Goal: Task Accomplishment & Management: Use online tool/utility

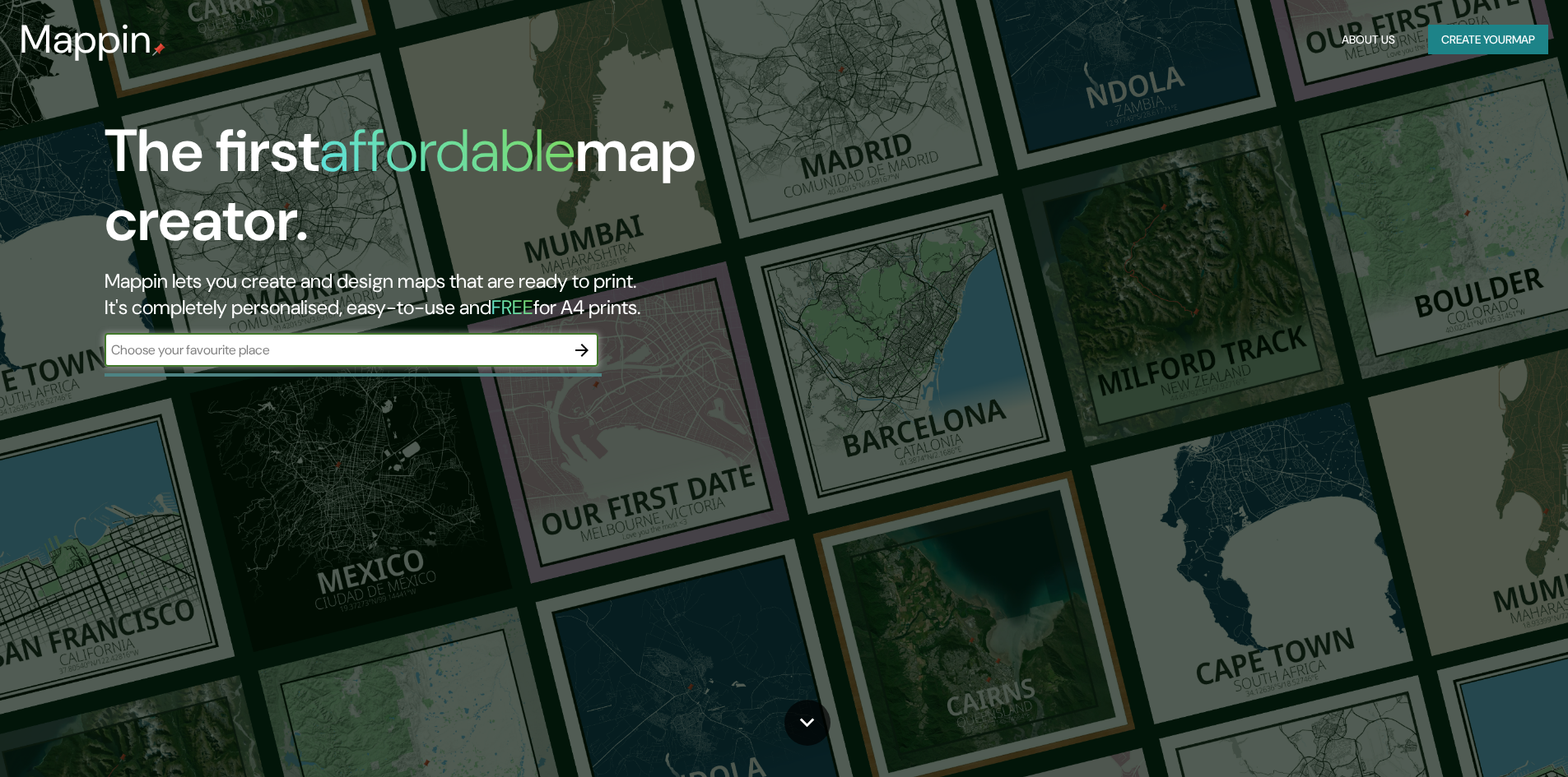
click at [469, 356] on input "text" at bounding box center [335, 350] width 461 height 19
type input "temuco"
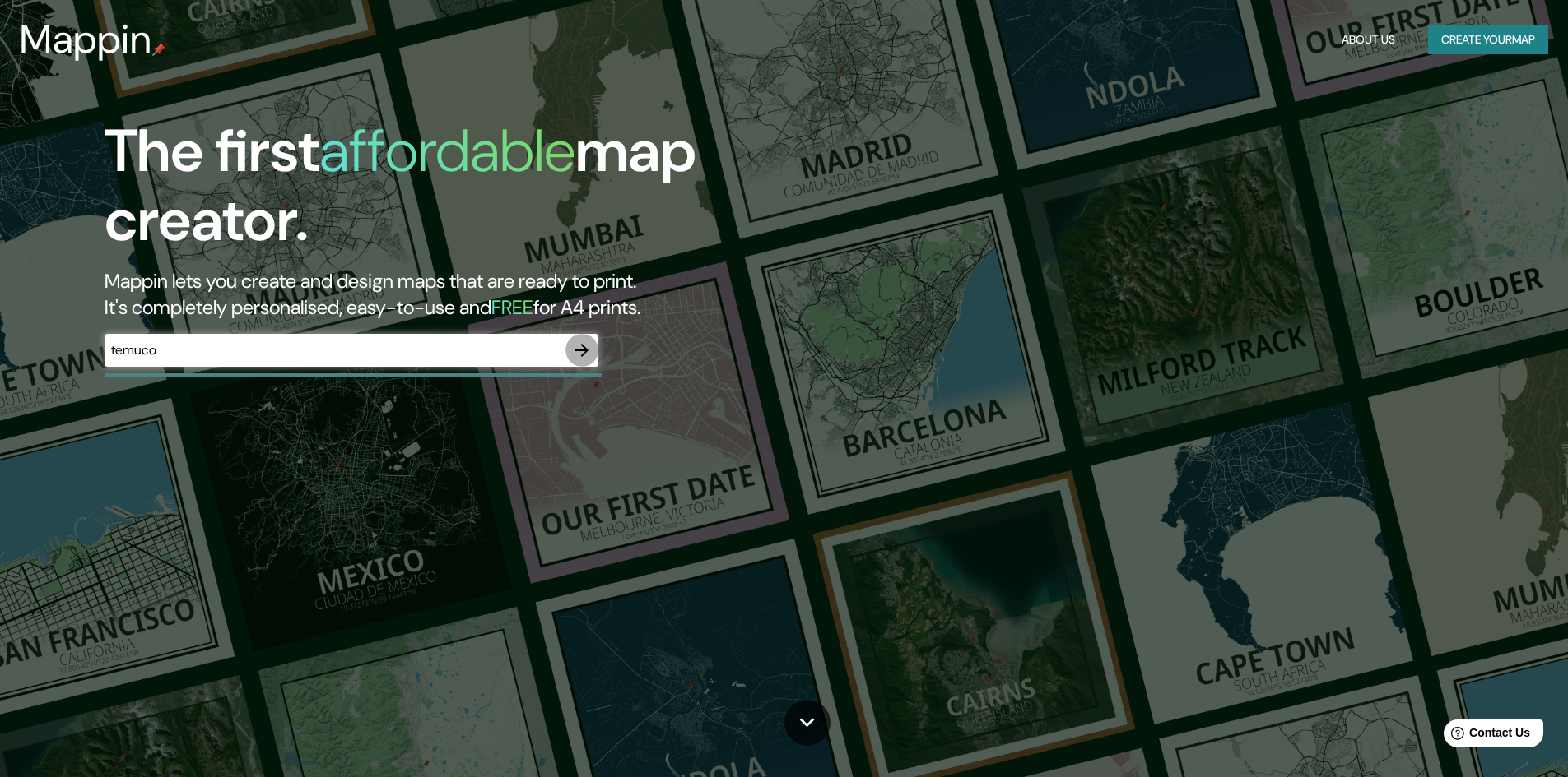
click at [582, 346] on icon "button" at bounding box center [581, 350] width 20 height 20
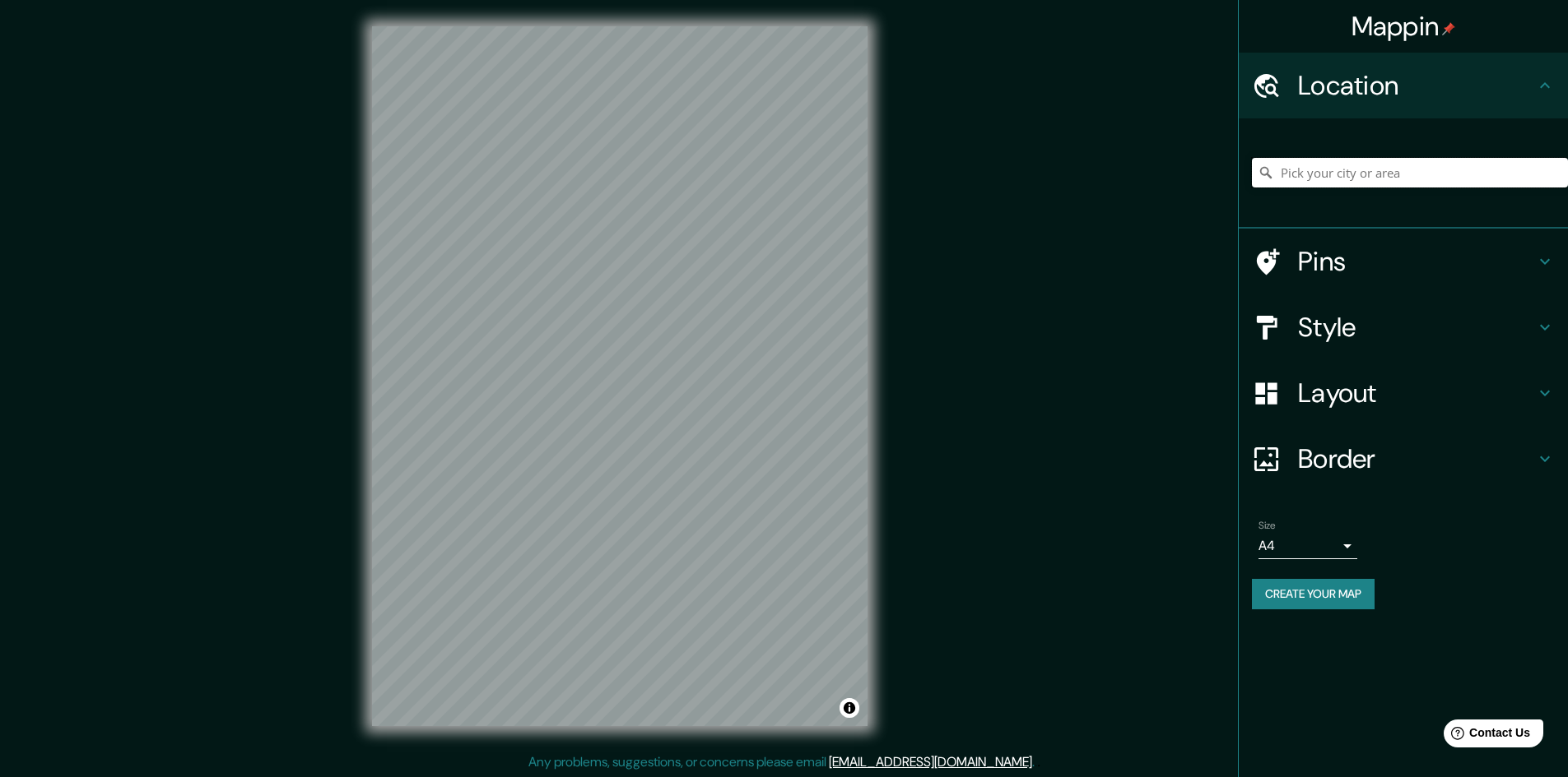
click at [1297, 169] on input "Pick your city or area" at bounding box center [1409, 172] width 316 height 30
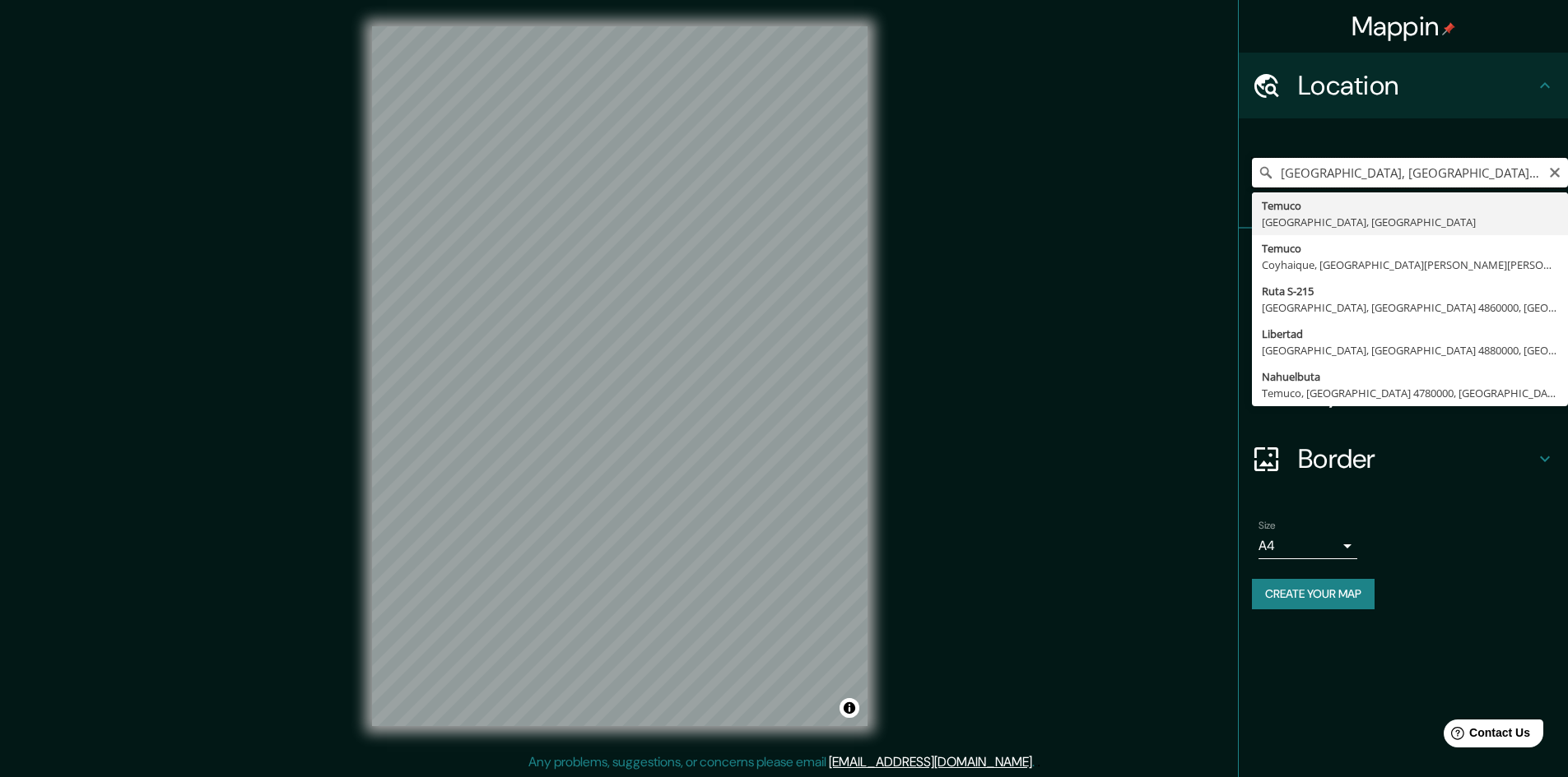
type input "[GEOGRAPHIC_DATA], [GEOGRAPHIC_DATA], [GEOGRAPHIC_DATA]"
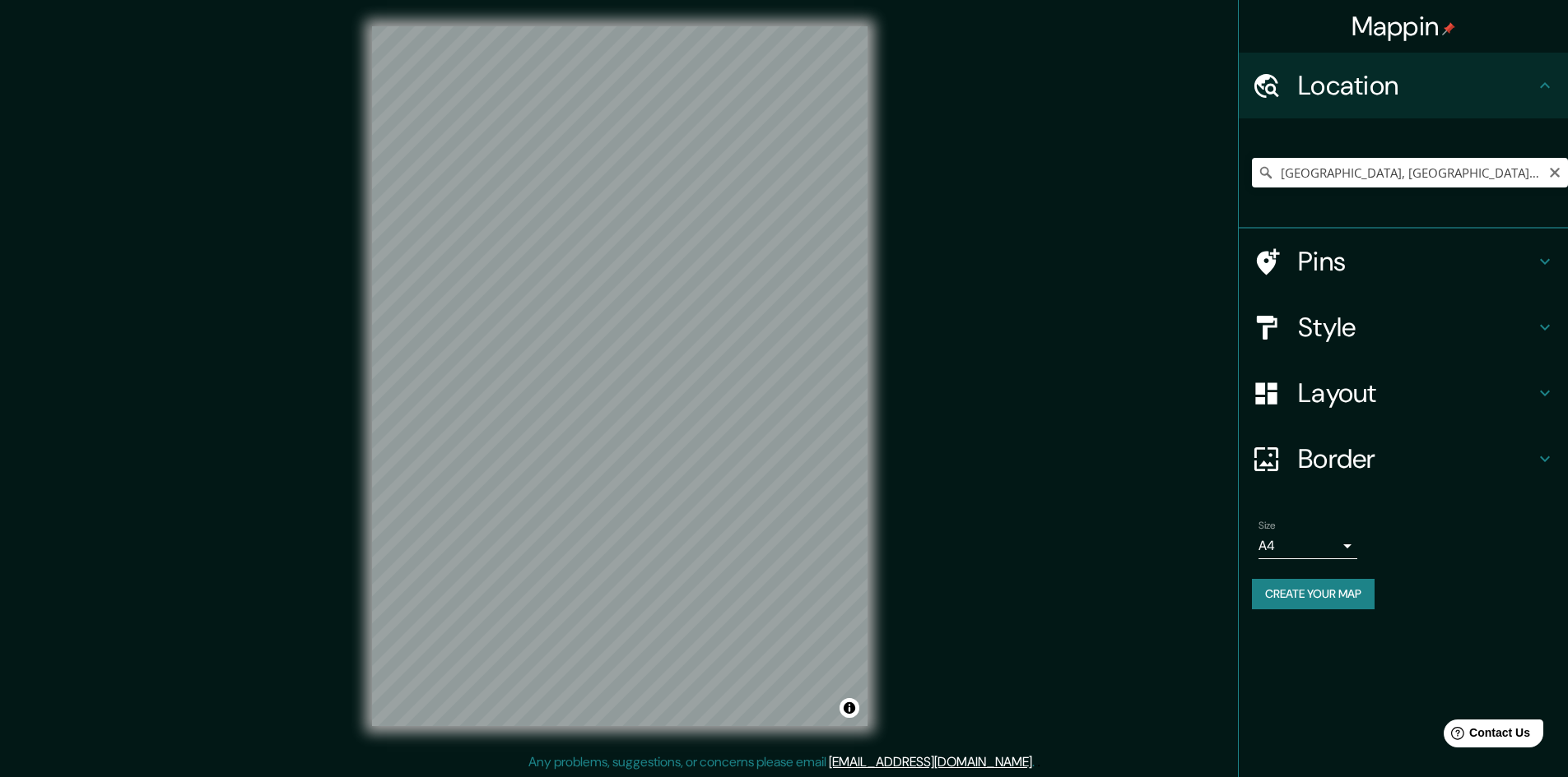
drag, startPoint x: 914, startPoint y: 186, endPoint x: 904, endPoint y: 227, distance: 42.2
click at [904, 227] on div "Mappin Location [GEOGRAPHIC_DATA], [GEOGRAPHIC_DATA], [GEOGRAPHIC_DATA] Pins St…" at bounding box center [784, 389] width 1568 height 779
click at [1013, 405] on div "Mappin Location [GEOGRAPHIC_DATA], [GEOGRAPHIC_DATA], [GEOGRAPHIC_DATA] Pins St…" at bounding box center [784, 389] width 1568 height 779
